Goal: Obtain resource: Obtain resource

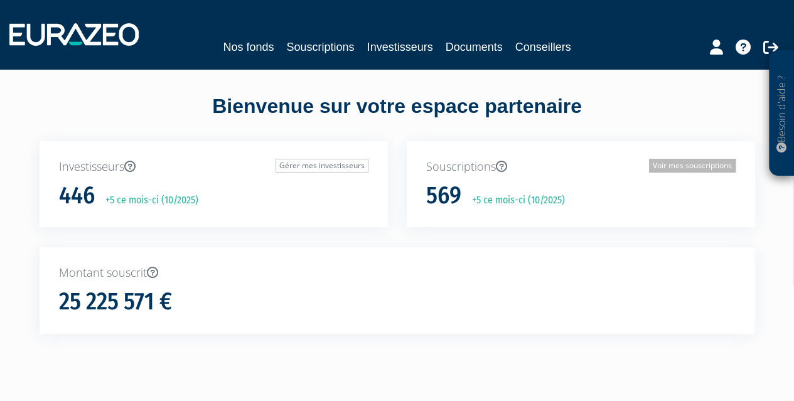
click at [664, 168] on link "Voir mes souscriptions" at bounding box center [692, 166] width 87 height 14
click at [653, 166] on link "Voir mes souscriptions" at bounding box center [692, 166] width 87 height 14
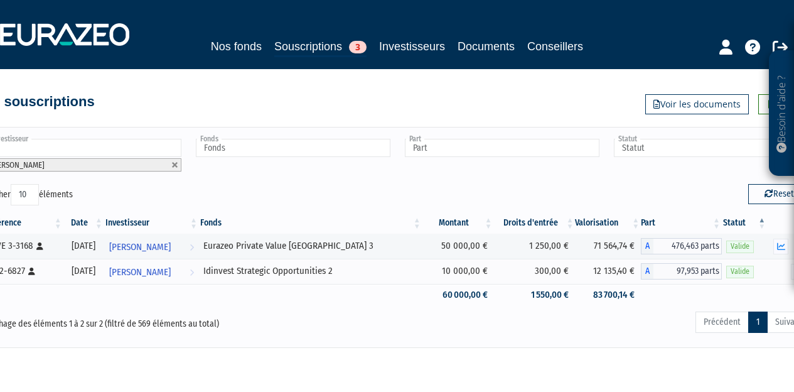
scroll to position [12, 0]
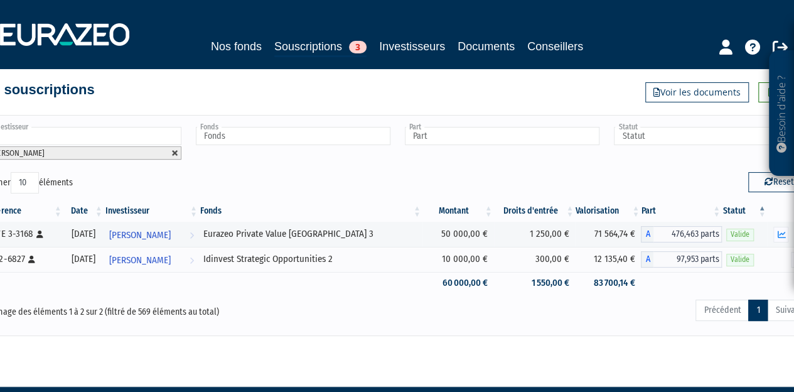
click at [178, 155] on link at bounding box center [175, 153] width 8 height 8
type input "Investisseur"
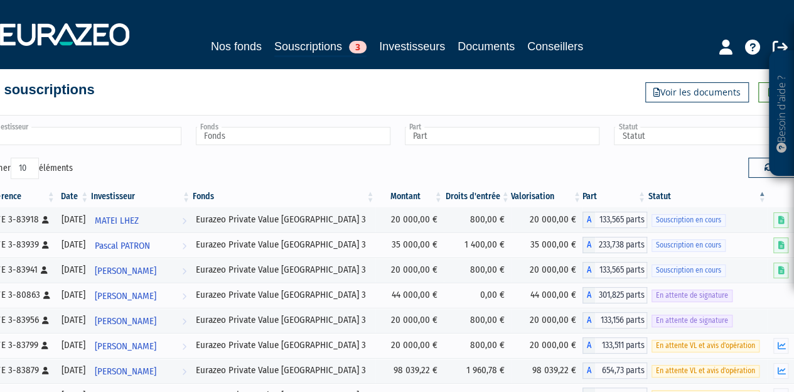
click at [151, 132] on input "text" at bounding box center [84, 136] width 195 height 18
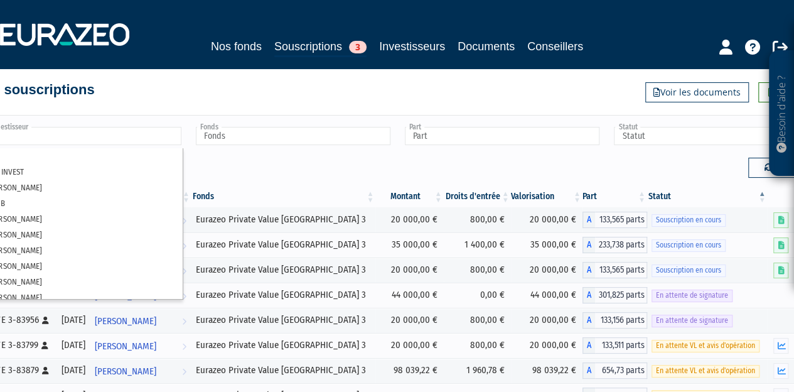
scroll to position [6, 0]
click at [246, 166] on div "Afficher 10 25 50 100 éléments" at bounding box center [186, 170] width 404 height 24
type input "Investisseur"
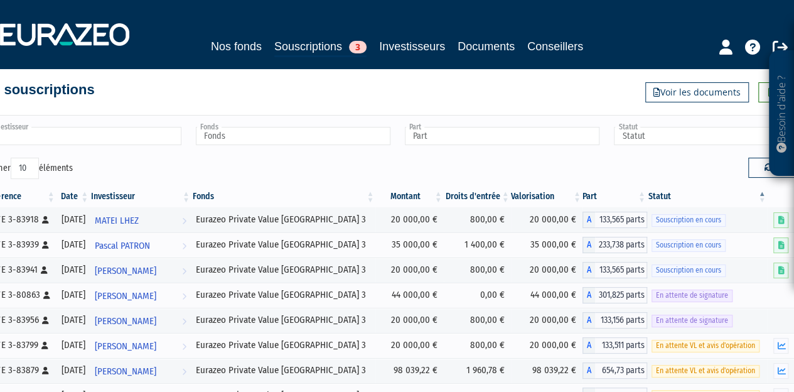
click at [159, 132] on input "text" at bounding box center [84, 136] width 195 height 18
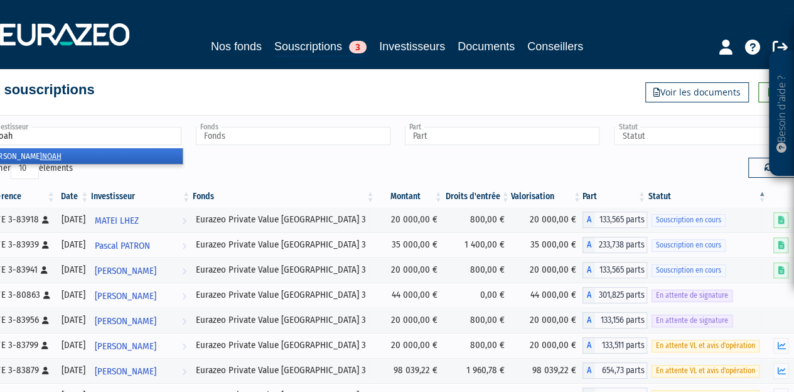
type input "noah"
click at [30, 155] on li "JAMES NOAH" at bounding box center [83, 156] width 198 height 16
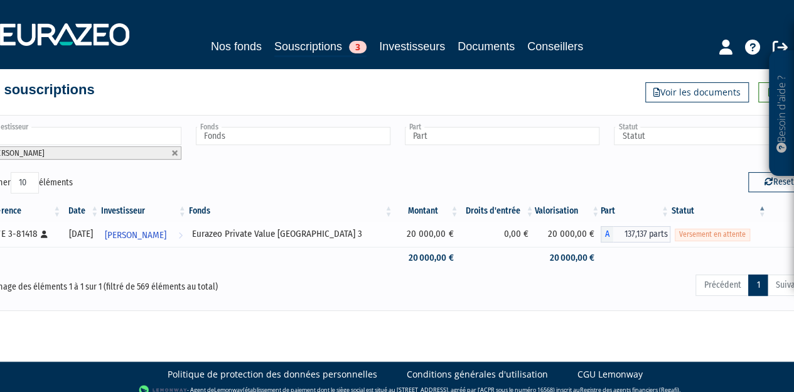
click at [714, 235] on span "Versement en attente" at bounding box center [712, 235] width 75 height 12
click at [43, 228] on div "EPVE 3-81418 [Français] Personne physique" at bounding box center [23, 233] width 72 height 13
click at [43, 230] on icon at bounding box center [44, 234] width 7 height 8
click at [166, 229] on span "JAMES NOAH" at bounding box center [136, 235] width 62 height 23
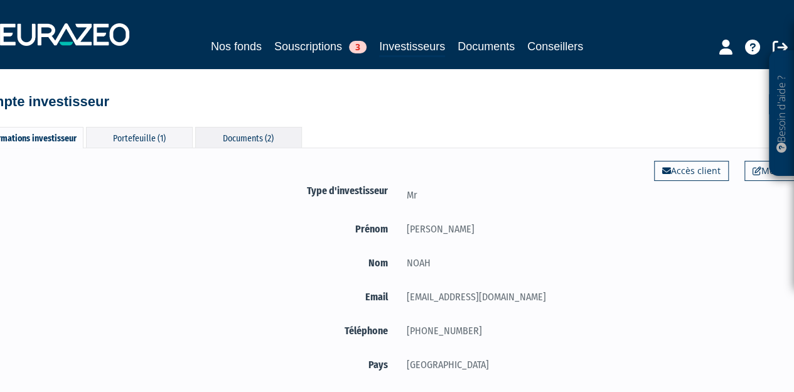
click at [247, 134] on div "Documents (2)" at bounding box center [248, 137] width 107 height 21
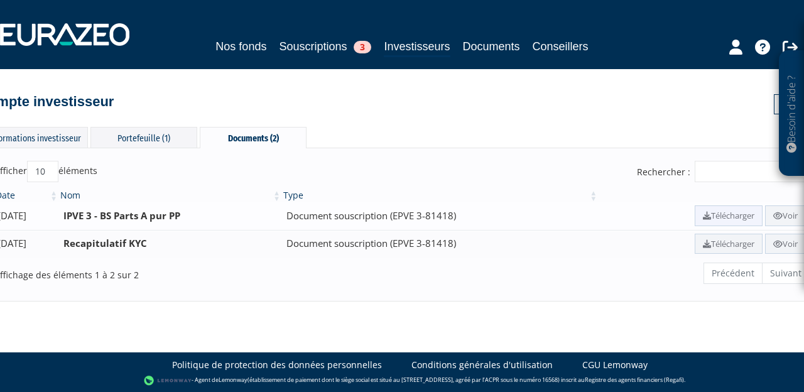
click at [721, 219] on link "Télécharger" at bounding box center [728, 215] width 68 height 21
click at [790, 238] on link "Voir" at bounding box center [785, 244] width 41 height 21
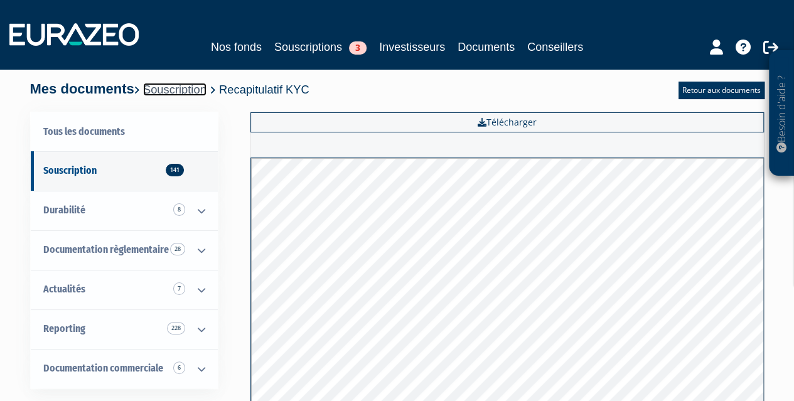
click at [207, 90] on link "Souscription" at bounding box center [174, 89] width 63 height 13
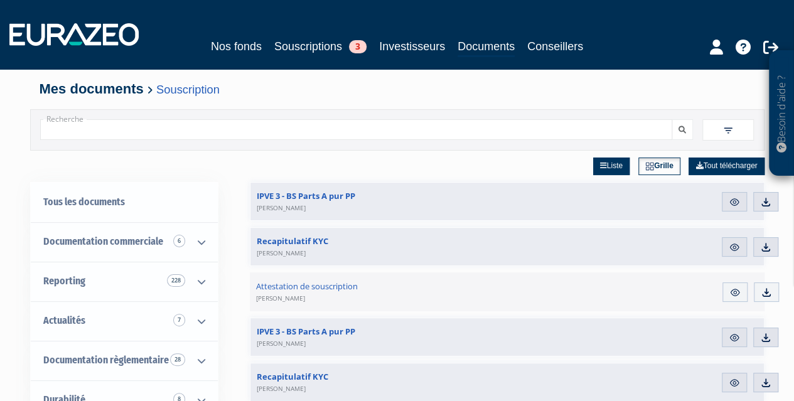
click at [249, 126] on input "Recherche" at bounding box center [356, 129] width 633 height 21
click at [313, 52] on link "Souscriptions 3" at bounding box center [320, 47] width 92 height 18
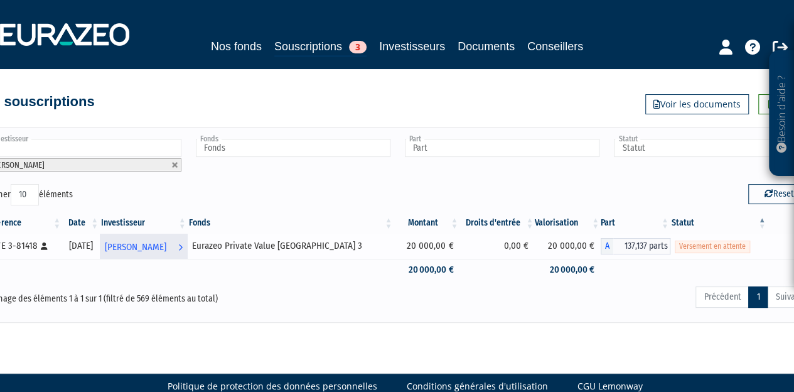
click at [166, 249] on span "[PERSON_NAME]" at bounding box center [136, 246] width 62 height 23
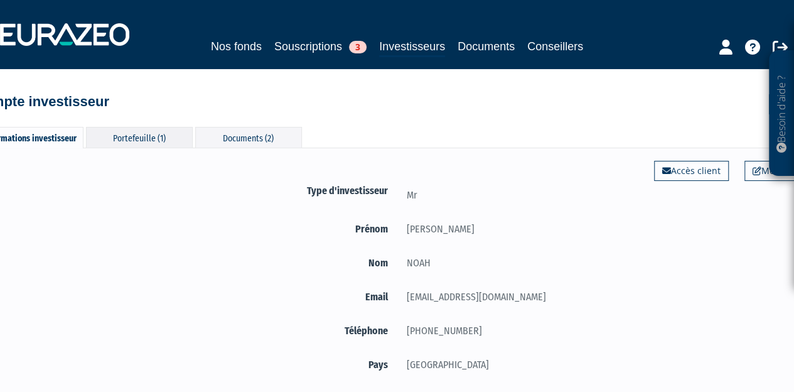
click at [168, 141] on div "Portefeuille (1)" at bounding box center [139, 137] width 107 height 21
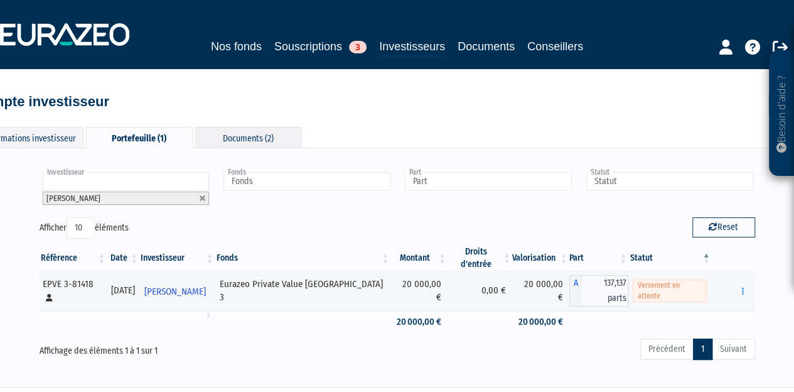
click at [231, 136] on div "Documents (2)" at bounding box center [248, 137] width 107 height 21
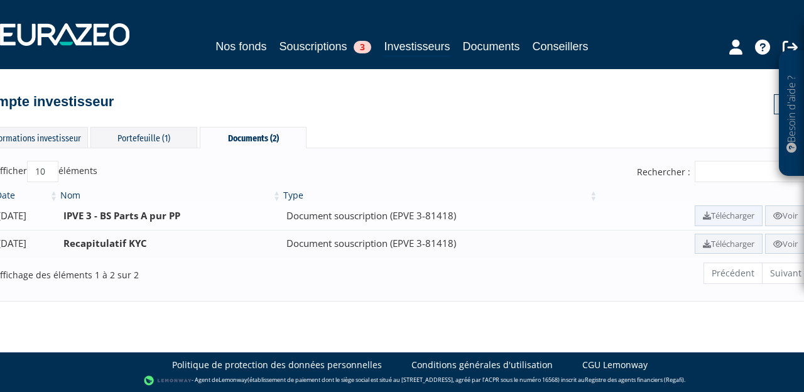
click at [711, 217] on link "Télécharger" at bounding box center [728, 215] width 68 height 21
click at [69, 130] on div "Informations investisseur" at bounding box center [34, 137] width 107 height 21
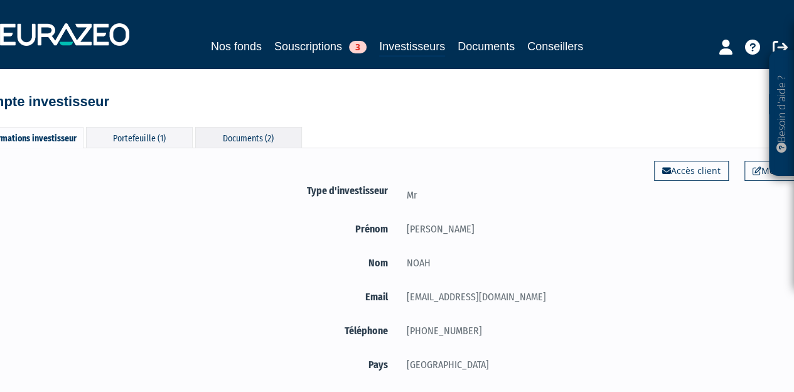
click at [270, 131] on div "Documents (2)" at bounding box center [248, 137] width 107 height 21
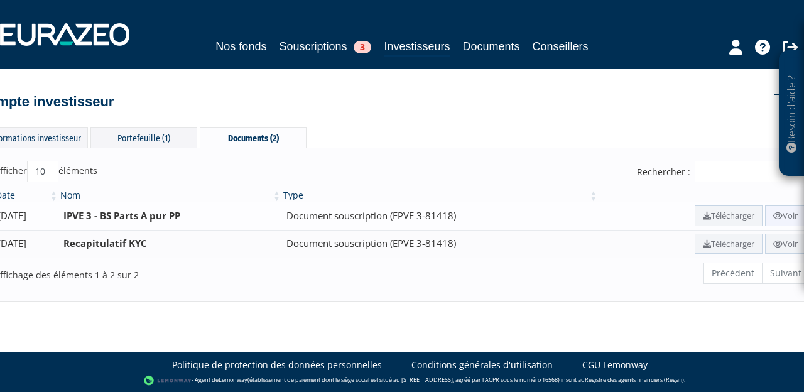
click at [792, 215] on link "Voir" at bounding box center [785, 215] width 41 height 21
